Goal: Task Accomplishment & Management: Manage account settings

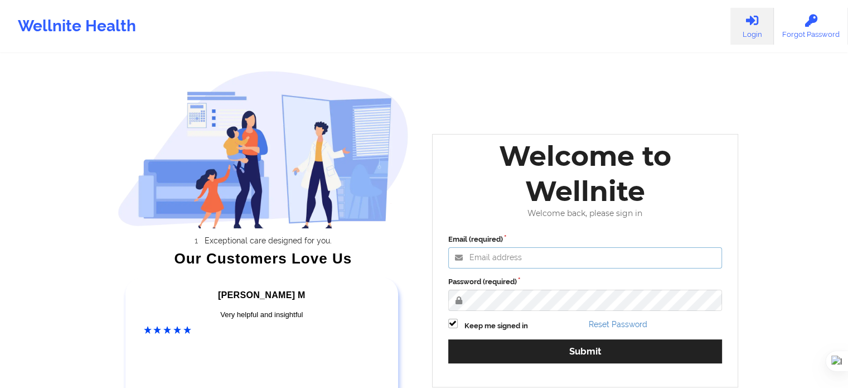
type input "[EMAIL_ADDRESS][DOMAIN_NAME]"
click at [495, 387] on html "Wellnite Health Login Forgot Password Exceptional care designed for you. Our Cu…" at bounding box center [424, 194] width 848 height 388
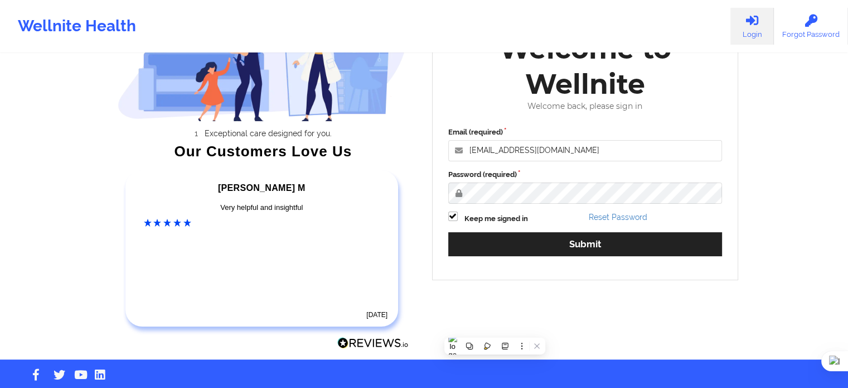
click at [589, 226] on div "Email (required) [EMAIL_ADDRESS][DOMAIN_NAME] Password (required) Keep me signe…" at bounding box center [586, 195] width 290 height 153
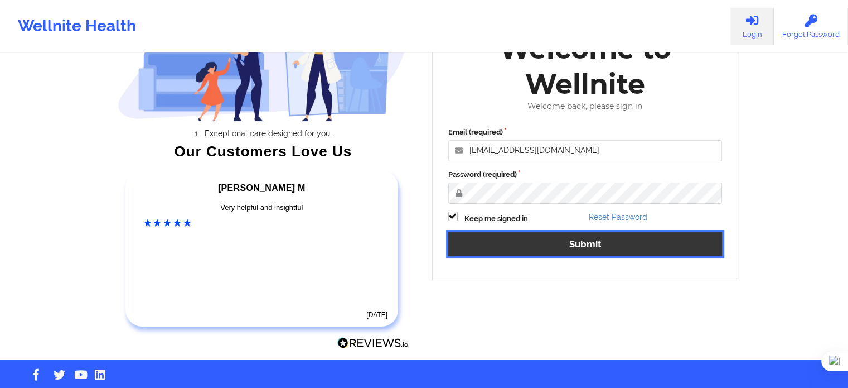
click at [578, 238] on button "Submit" at bounding box center [585, 244] width 274 height 24
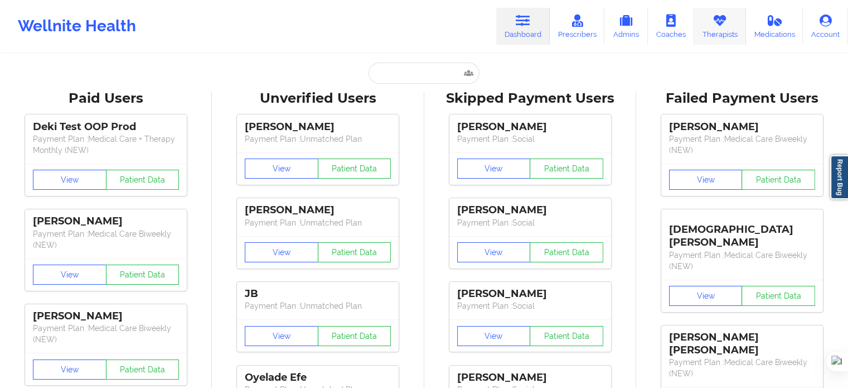
click at [712, 22] on link "Therapists" at bounding box center [720, 26] width 52 height 37
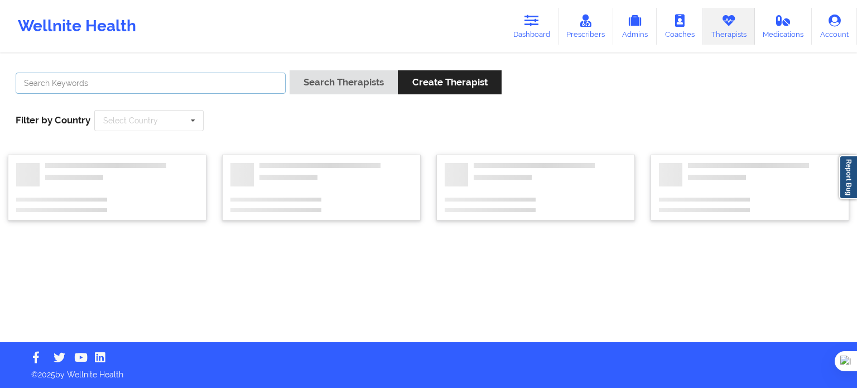
click at [127, 84] on input "text" at bounding box center [151, 83] width 270 height 21
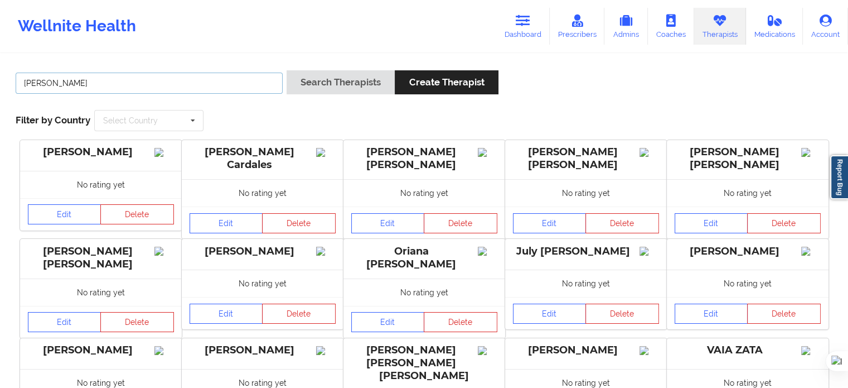
click at [287, 70] on button "Search Therapists" at bounding box center [341, 82] width 108 height 24
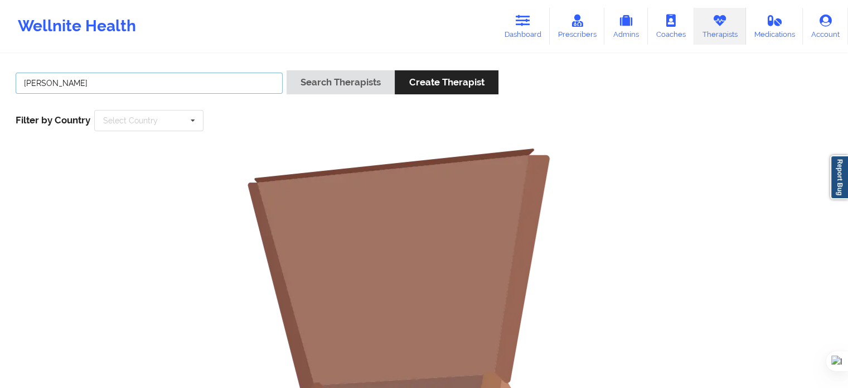
click at [172, 85] on input "[PERSON_NAME]" at bounding box center [149, 83] width 267 height 21
type input "[PERSON_NAME]"
click at [287, 70] on button "Search Therapists" at bounding box center [341, 82] width 108 height 24
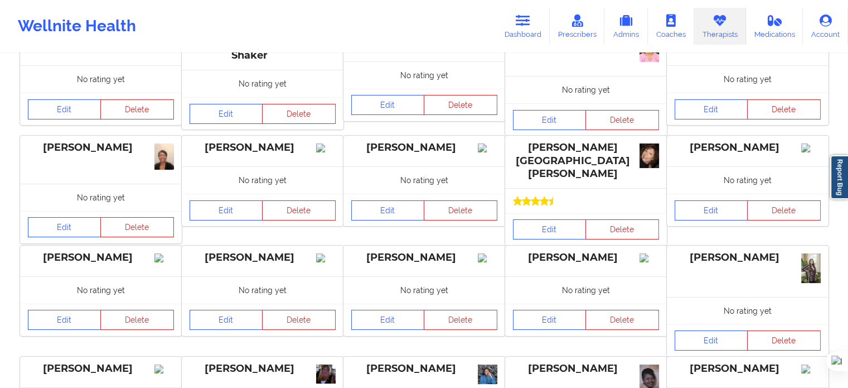
scroll to position [112, 0]
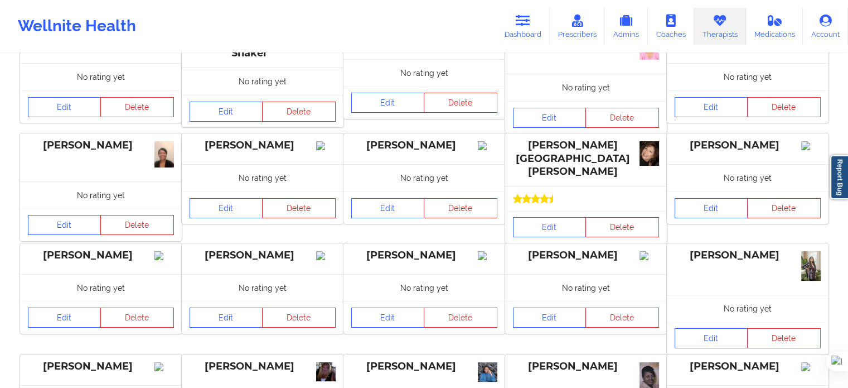
click at [537, 211] on div "Edit Delete" at bounding box center [586, 227] width 162 height 32
click at [538, 217] on link "Edit" at bounding box center [550, 227] width 74 height 20
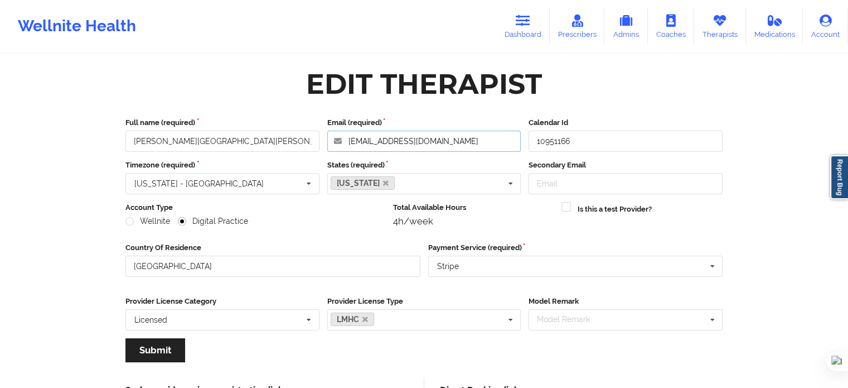
drag, startPoint x: 451, startPoint y: 138, endPoint x: 312, endPoint y: 118, distance: 140.3
click at [312, 118] on div "Full name (required) [PERSON_NAME] [GEOGRAPHIC_DATA][PERSON_NAME] Email (requir…" at bounding box center [424, 134] width 605 height 35
